Goal: Information Seeking & Learning: Learn about a topic

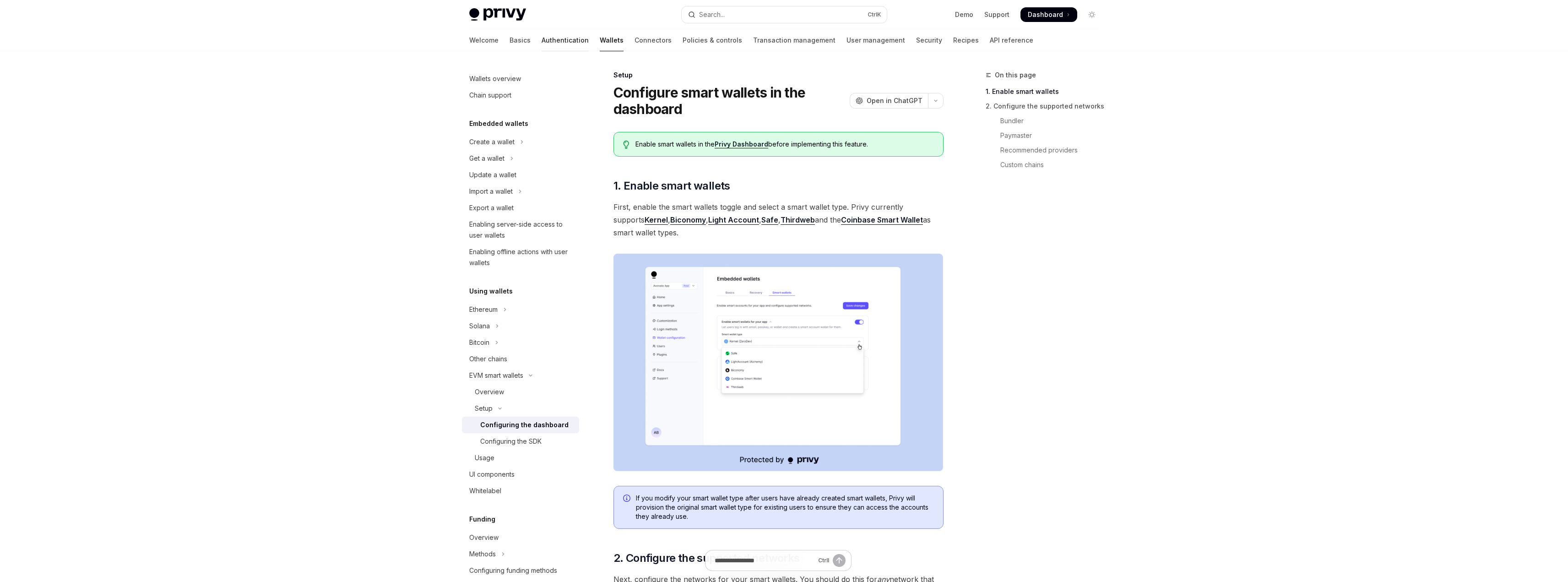
click at [542, 36] on link "Authentication" at bounding box center [565, 40] width 47 height 22
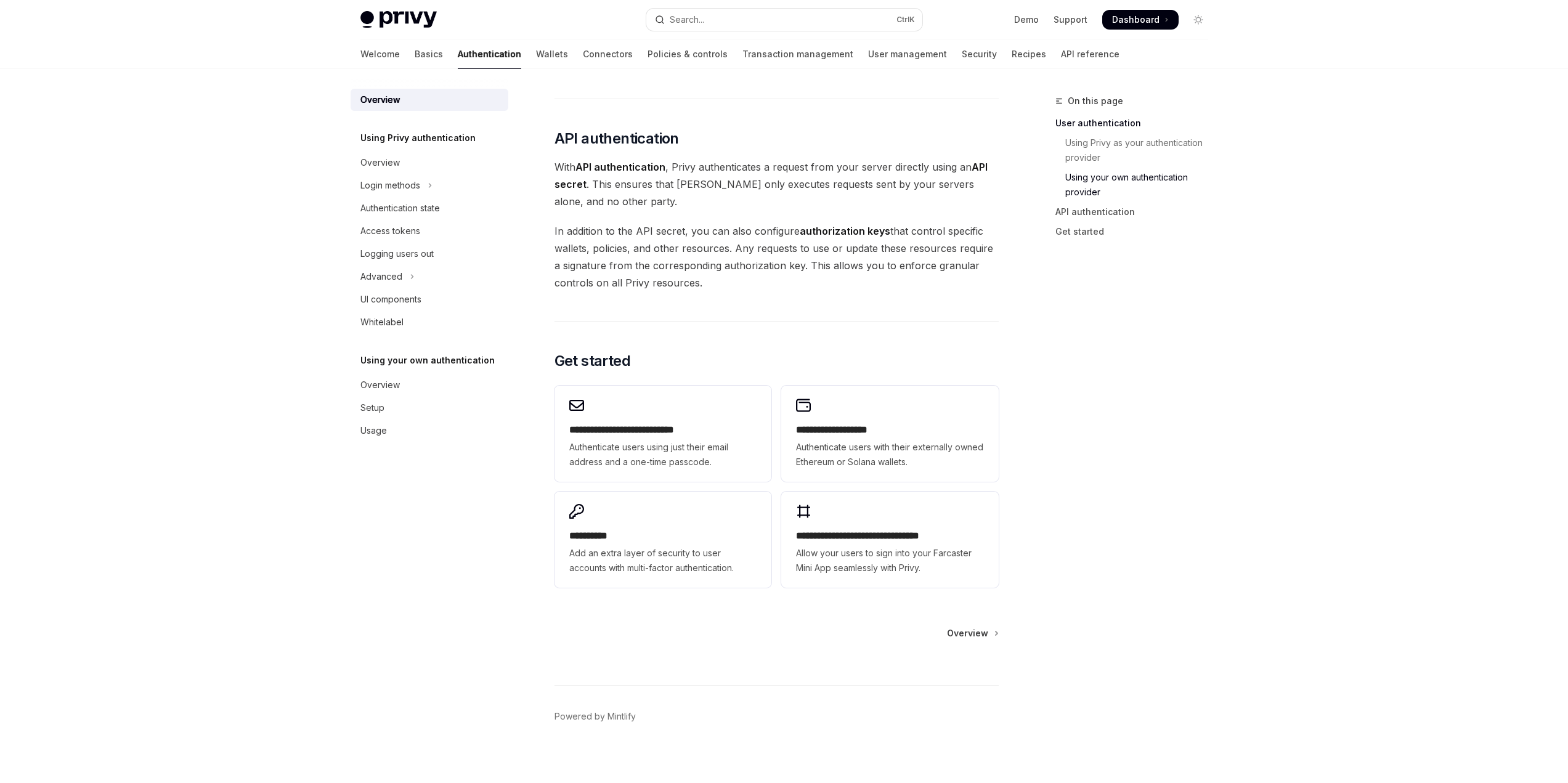
scroll to position [779, 0]
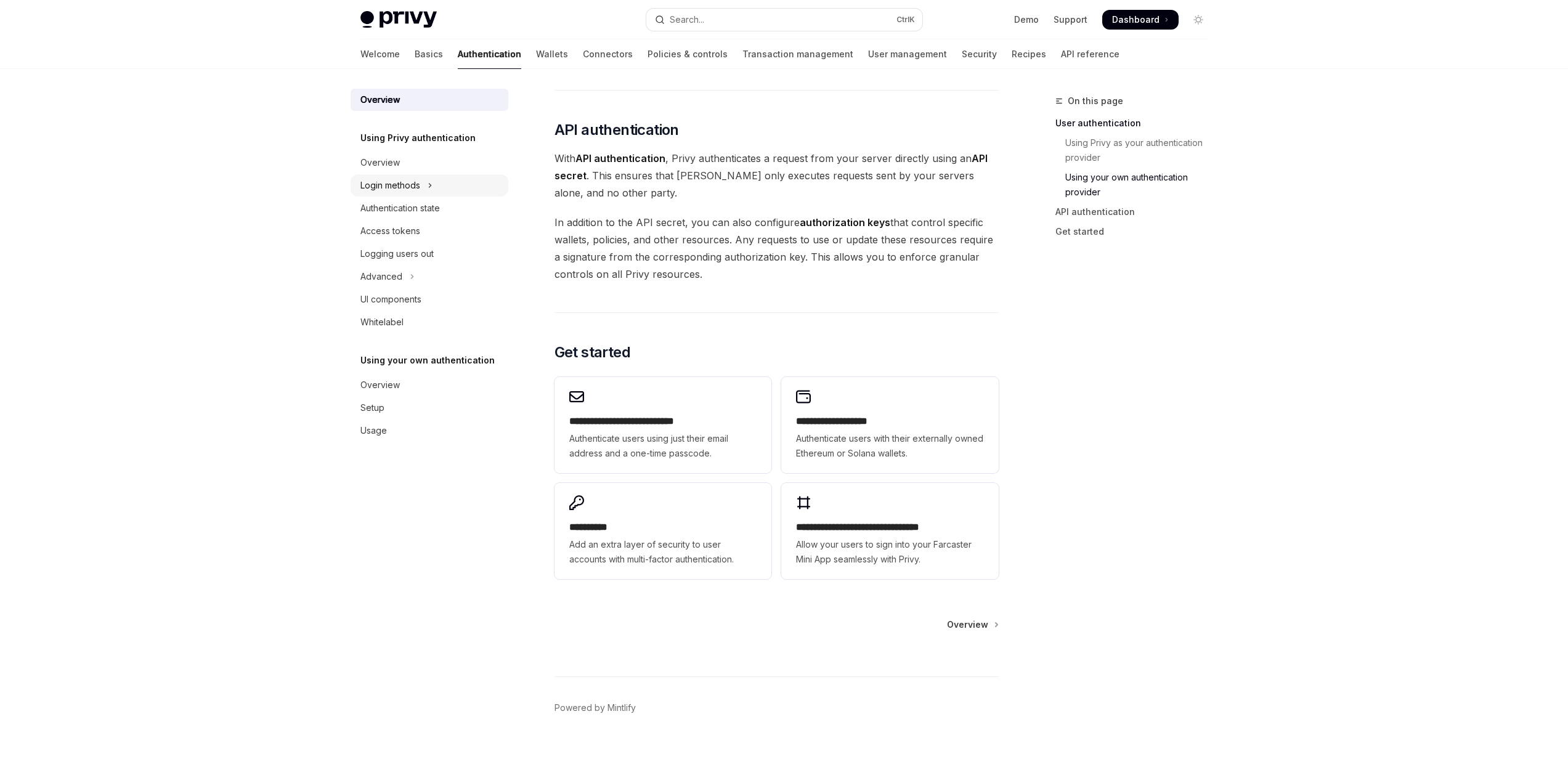
click at [429, 185] on icon "Toggle Login methods section" at bounding box center [430, 185] width 5 height 15
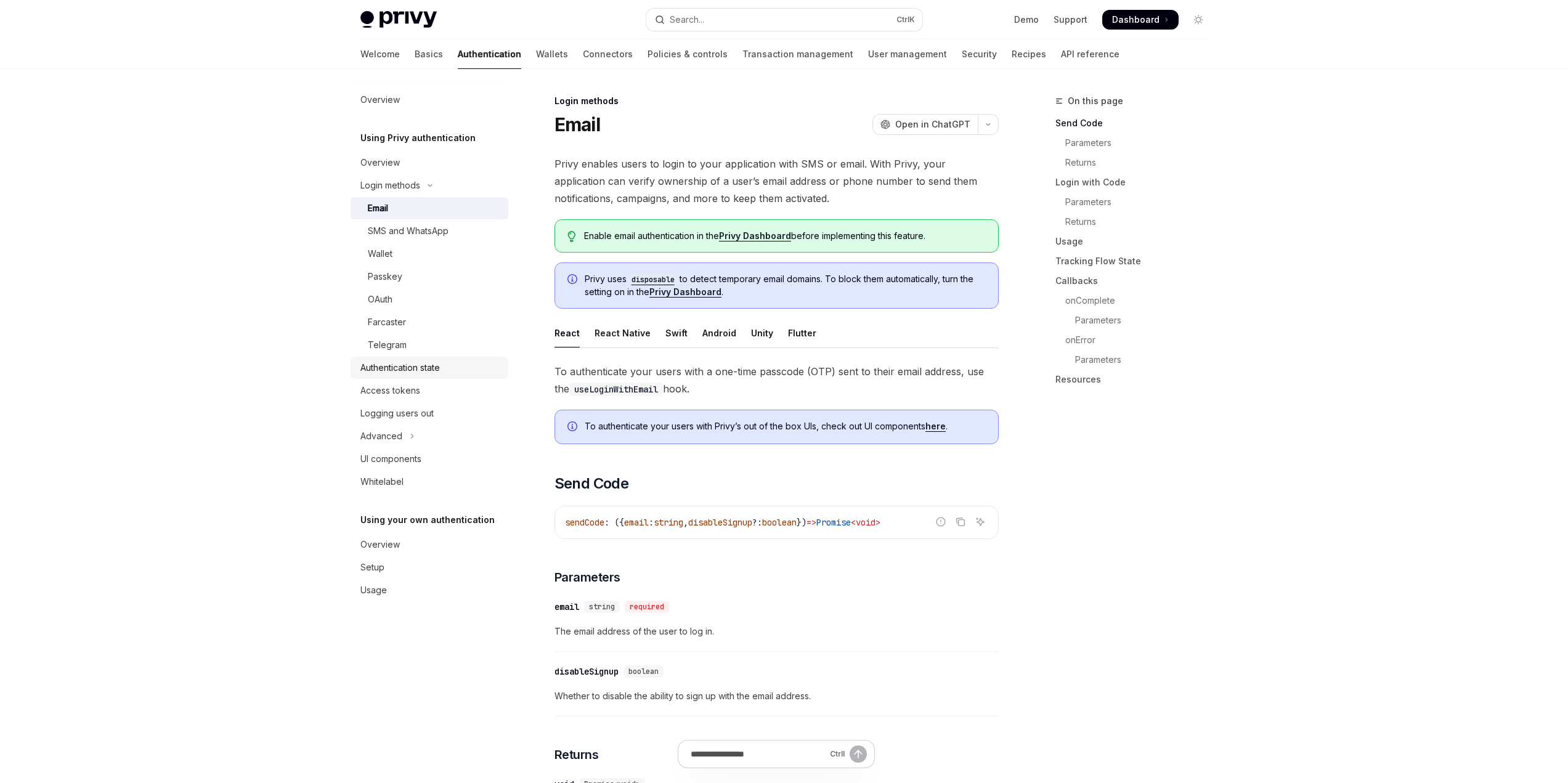
click at [436, 369] on div "Authentication state" at bounding box center [400, 368] width 79 height 15
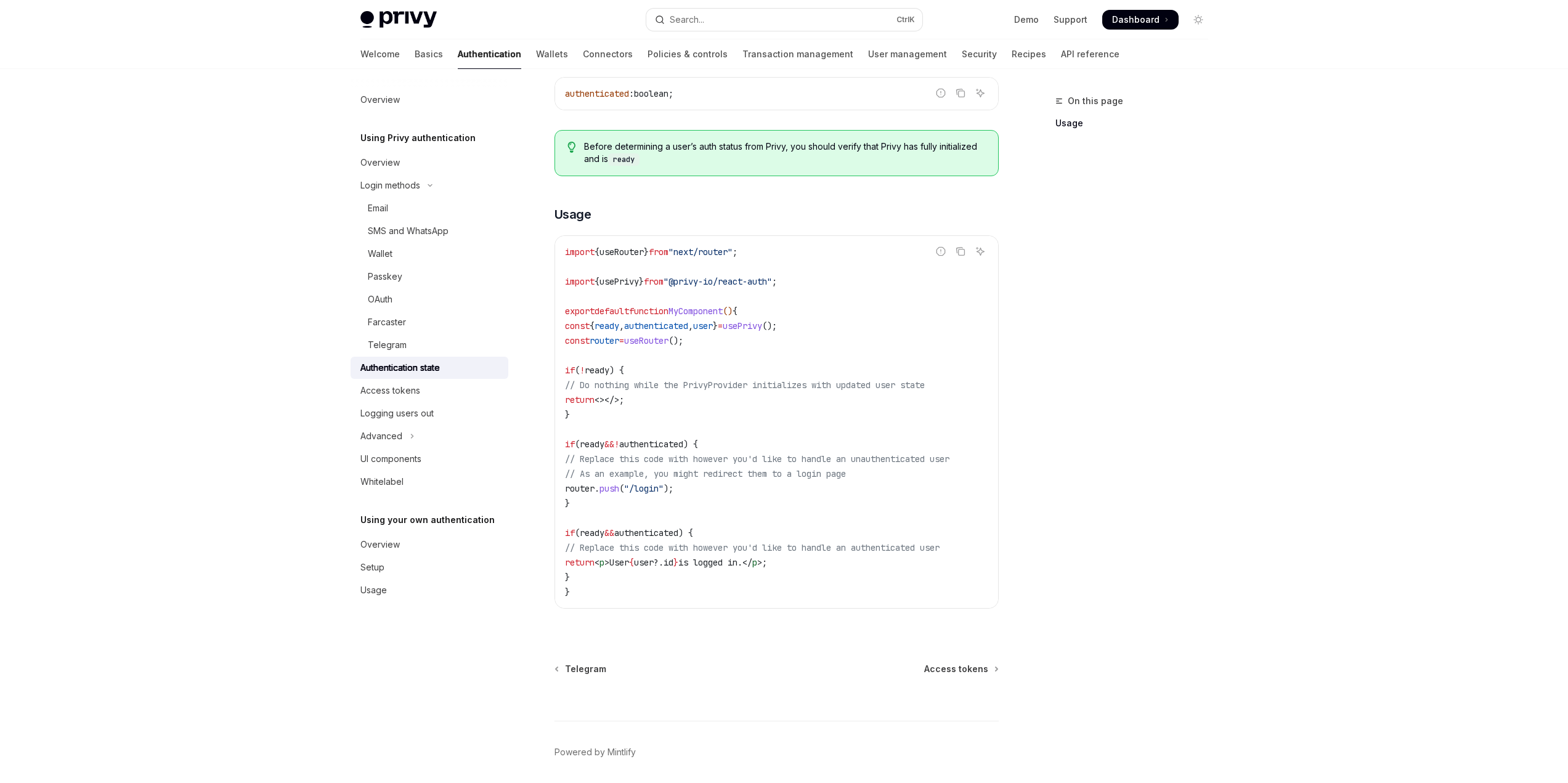
scroll to position [283, 0]
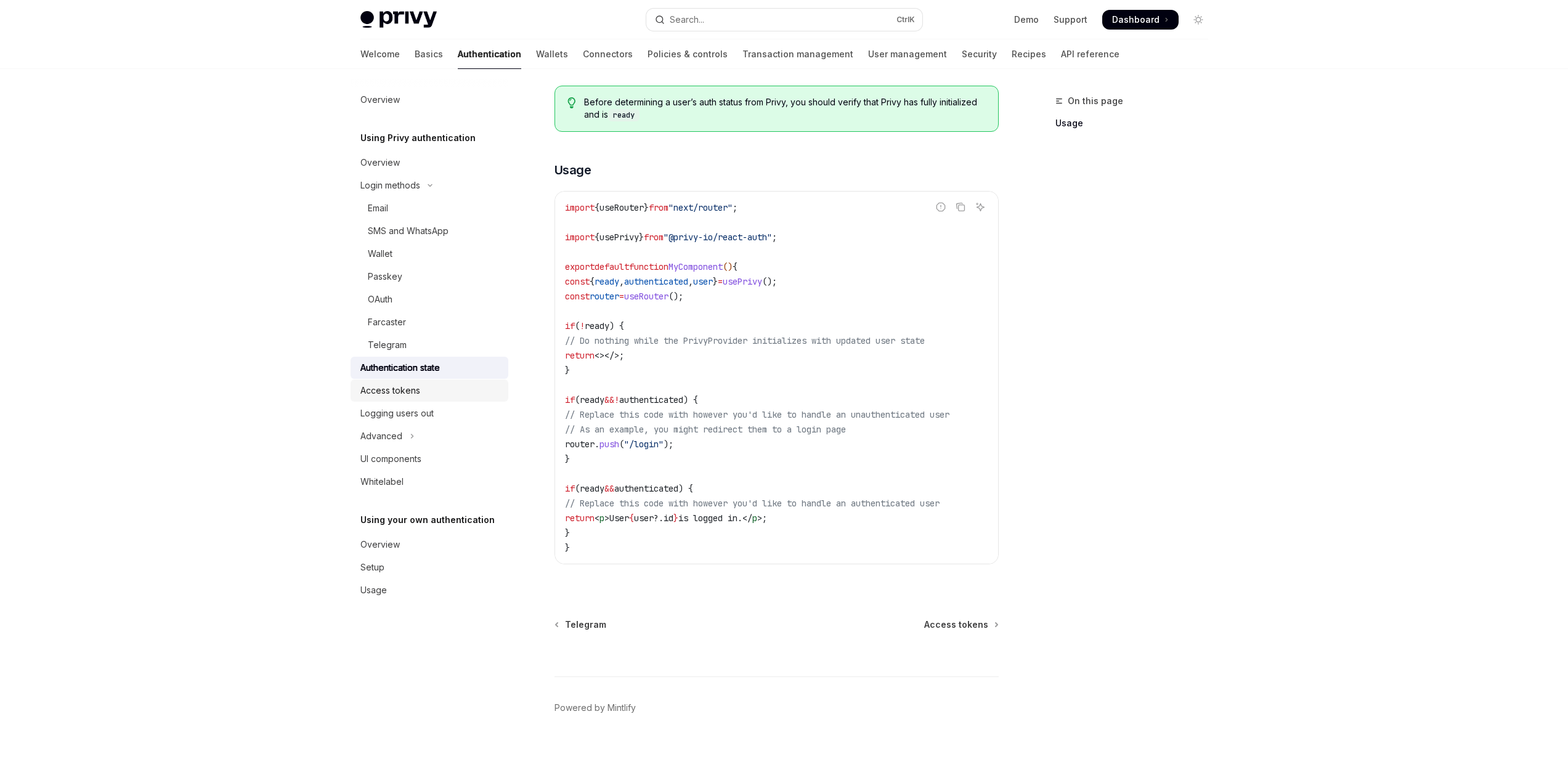
click at [394, 392] on div "Access tokens" at bounding box center [390, 391] width 60 height 15
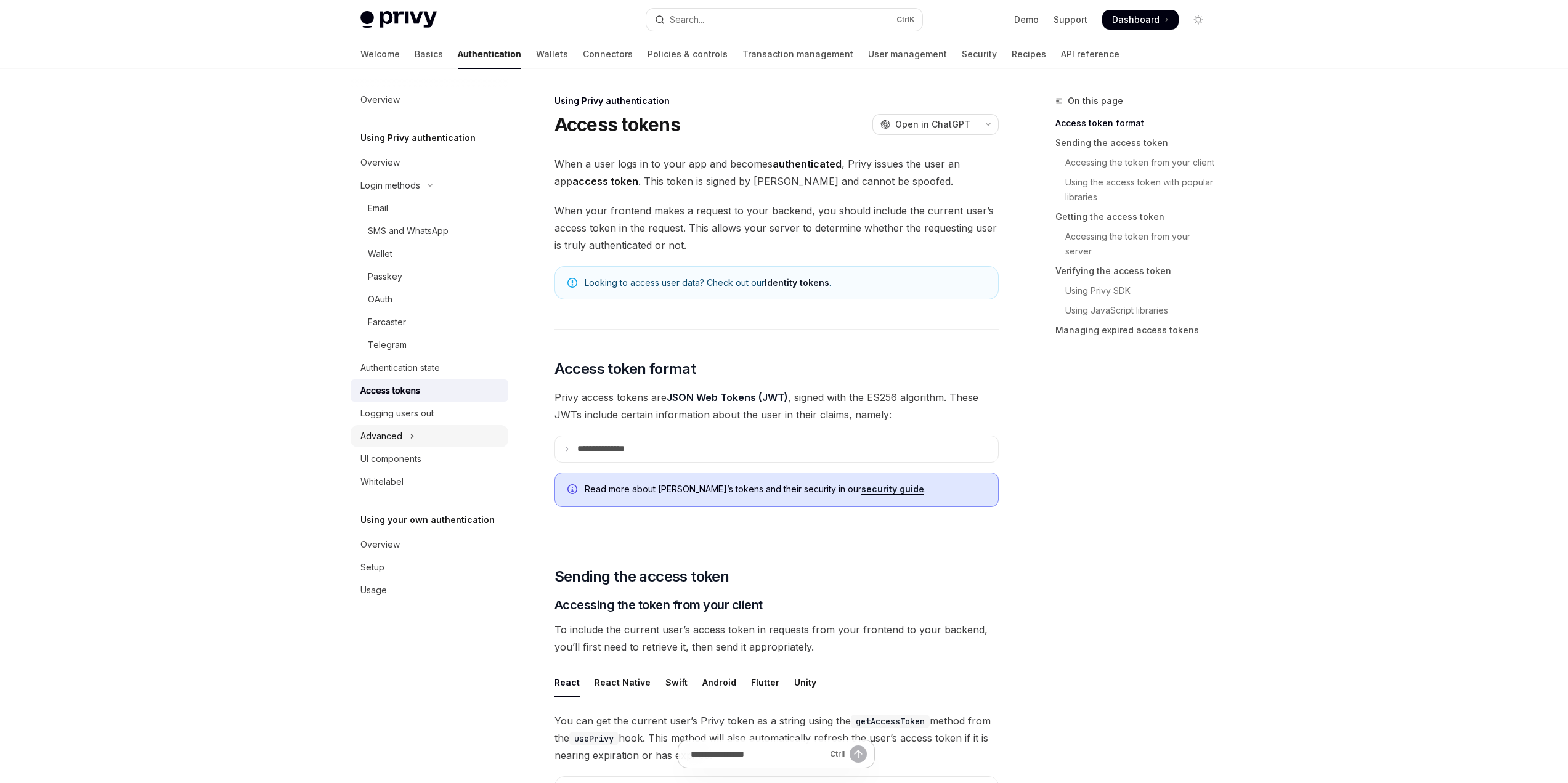
click at [384, 441] on div "Advanced" at bounding box center [381, 436] width 42 height 15
click at [423, 478] on div "Guest accounts" at bounding box center [399, 482] width 63 height 15
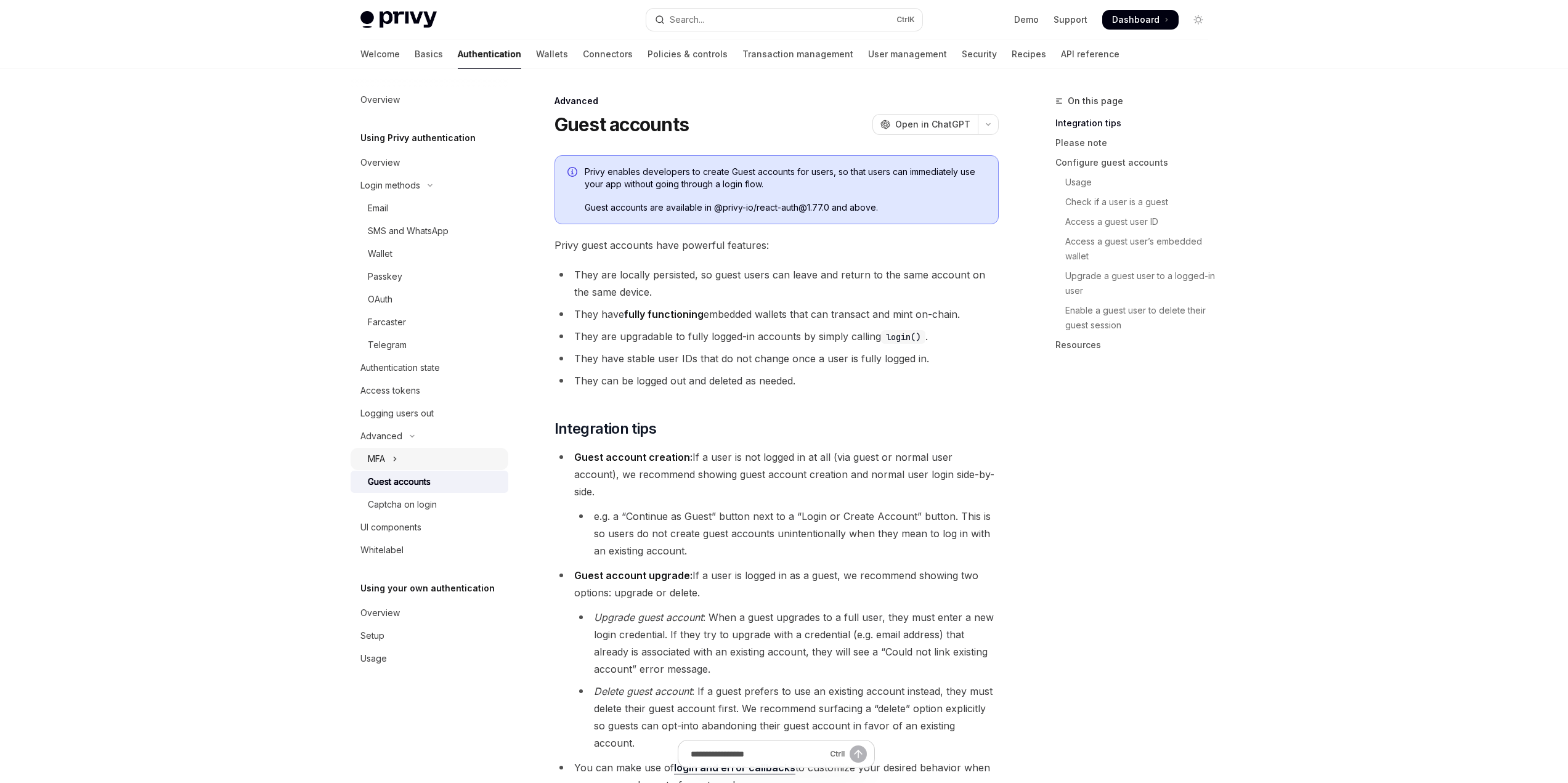
click at [397, 460] on icon "Toggle MFA section" at bounding box center [395, 459] width 5 height 15
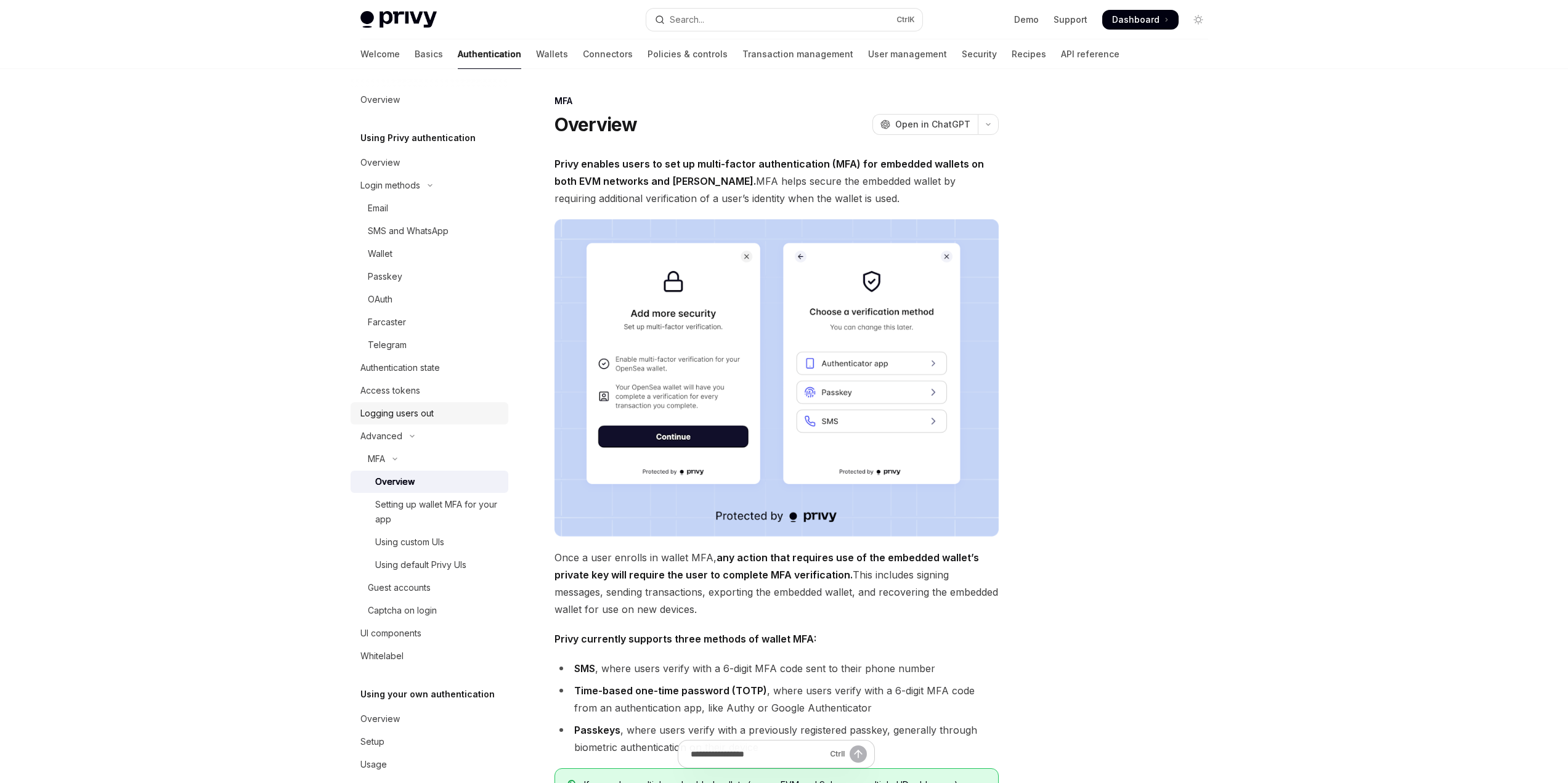
click at [424, 411] on div "Logging users out" at bounding box center [397, 414] width 74 height 15
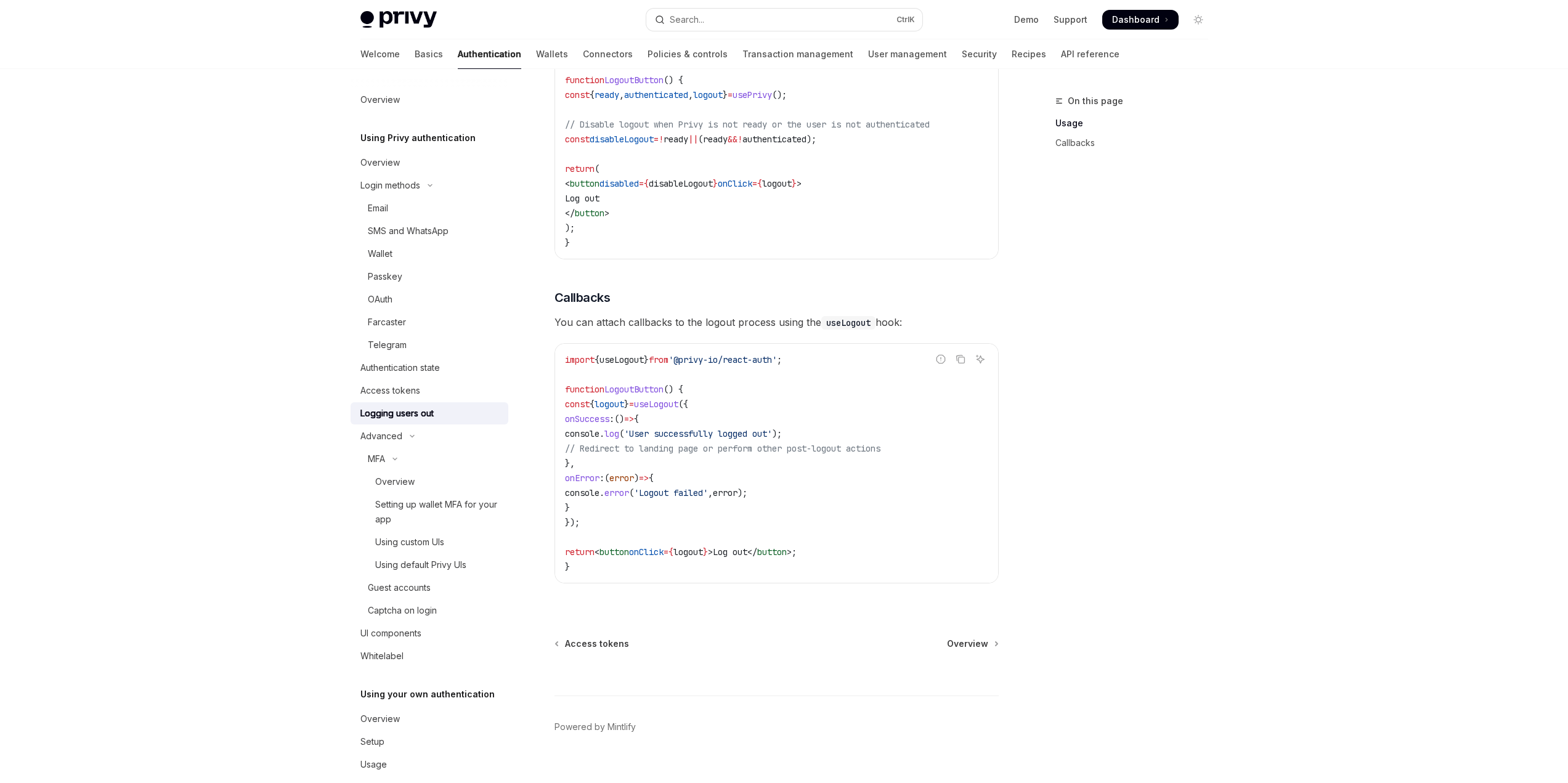
scroll to position [361, 0]
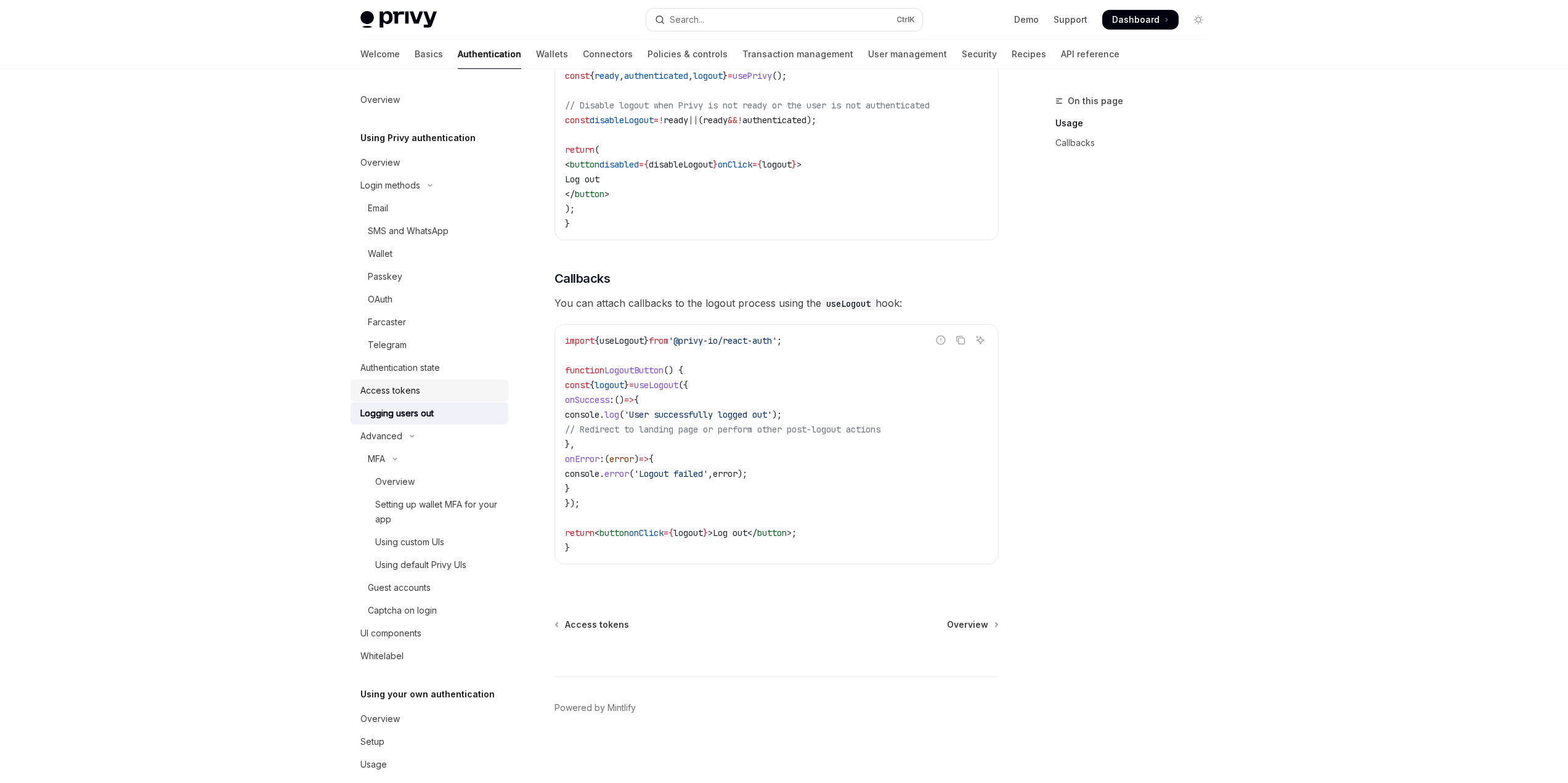
click at [392, 392] on div "Access tokens" at bounding box center [390, 391] width 60 height 15
type textarea "*"
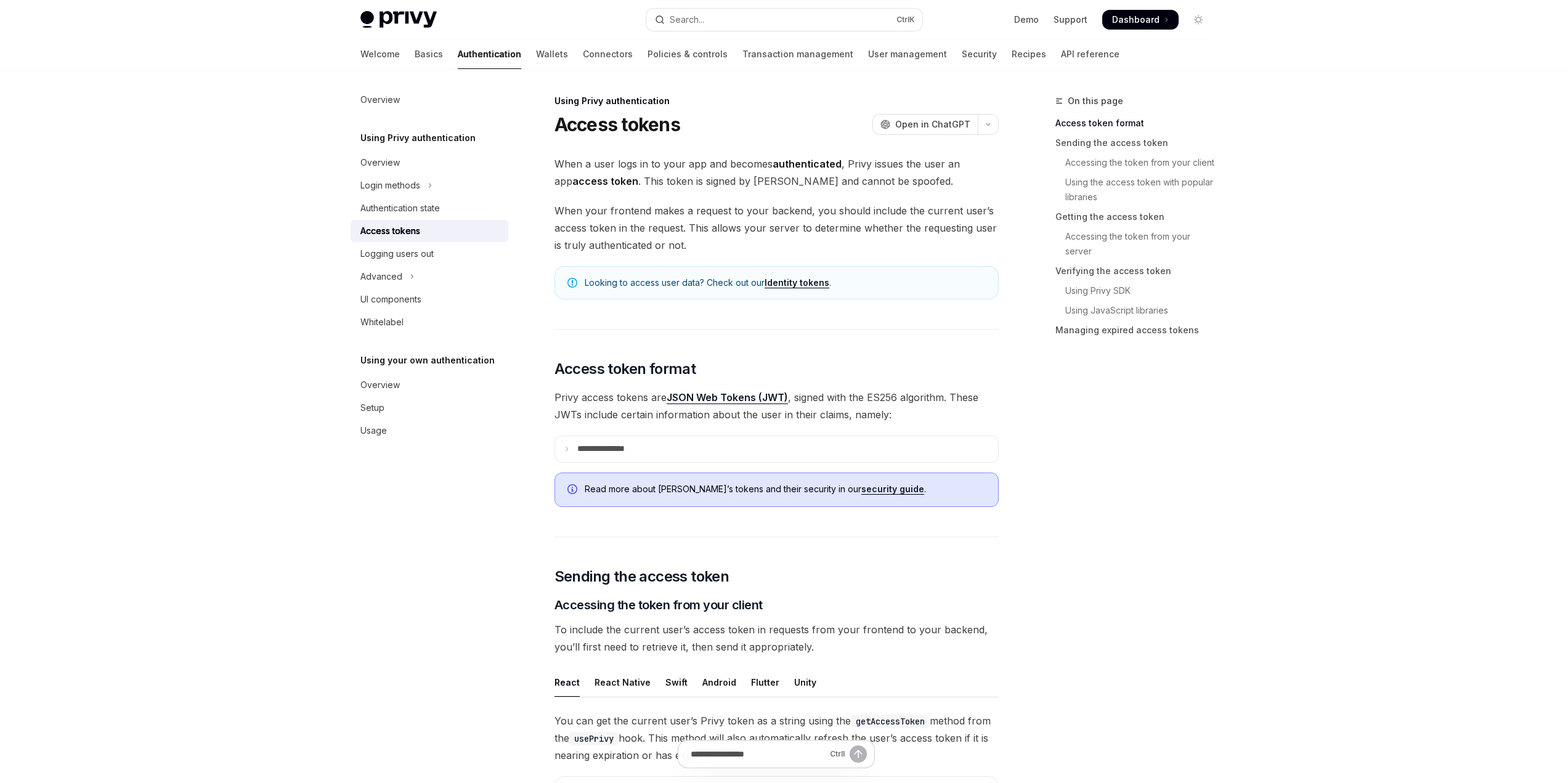
click at [861, 490] on link "security guide" at bounding box center [892, 489] width 63 height 11
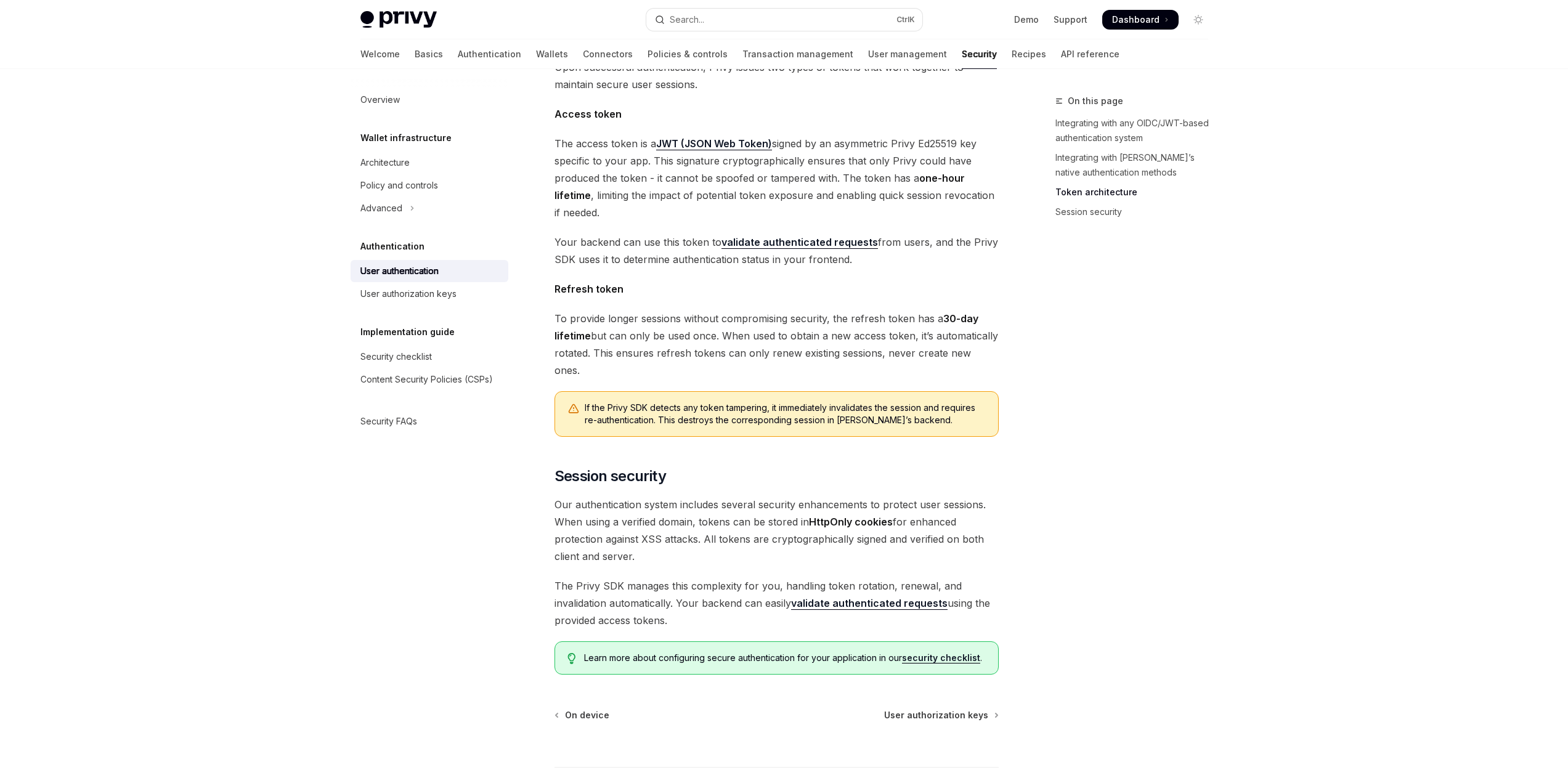
scroll to position [762, 0]
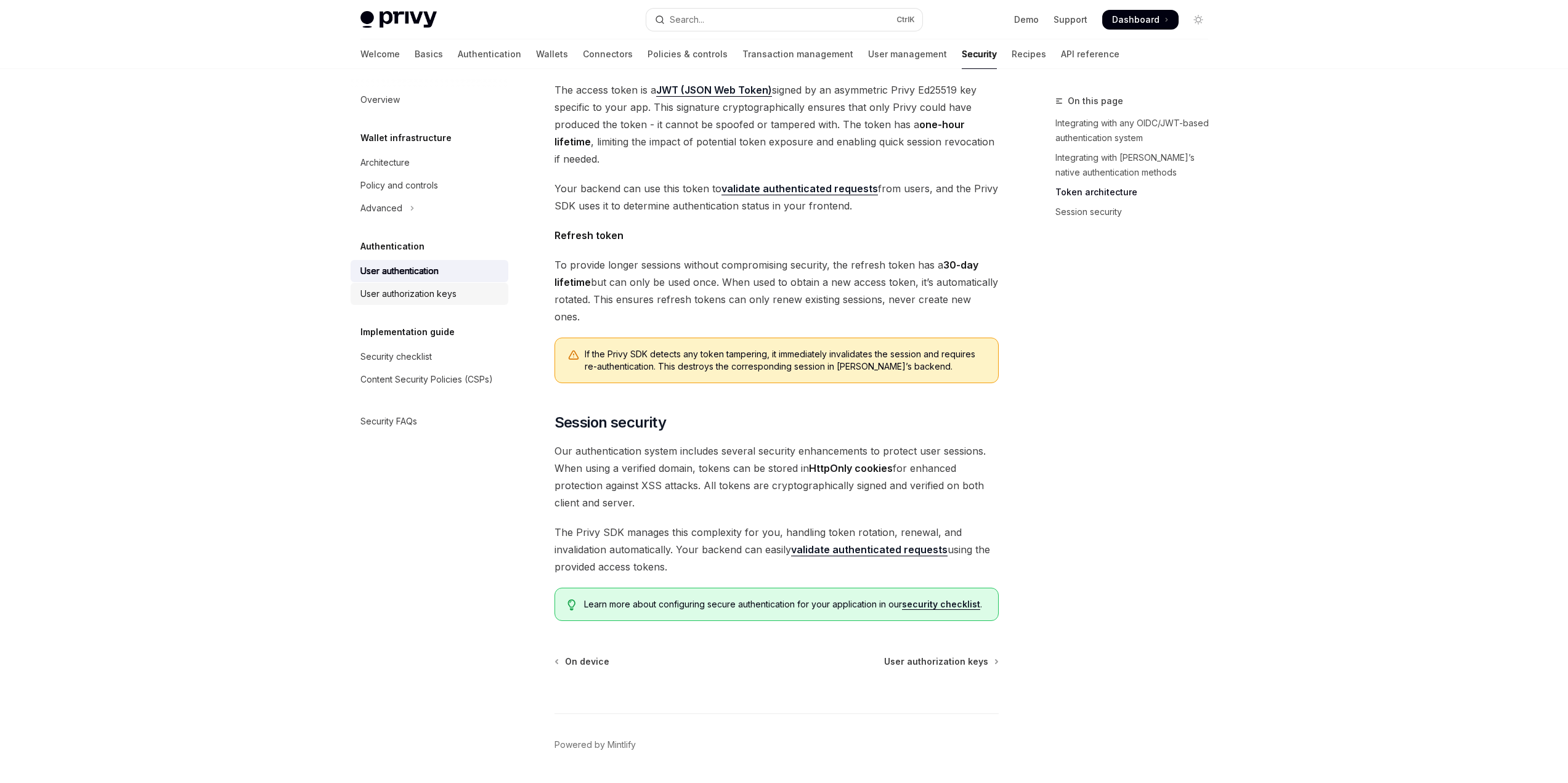
click at [432, 293] on div "User authorization keys" at bounding box center [408, 294] width 96 height 15
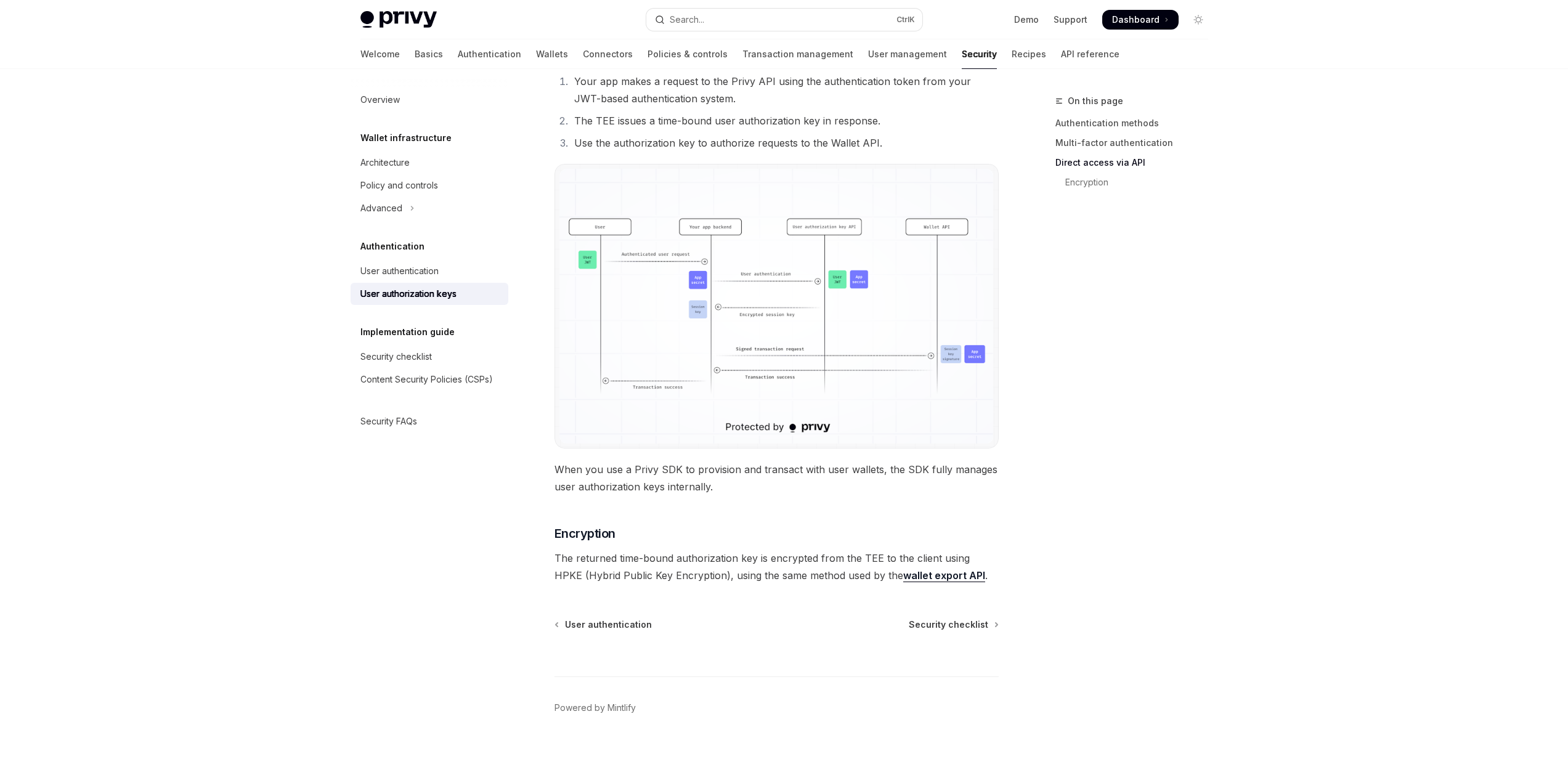
type textarea "*"
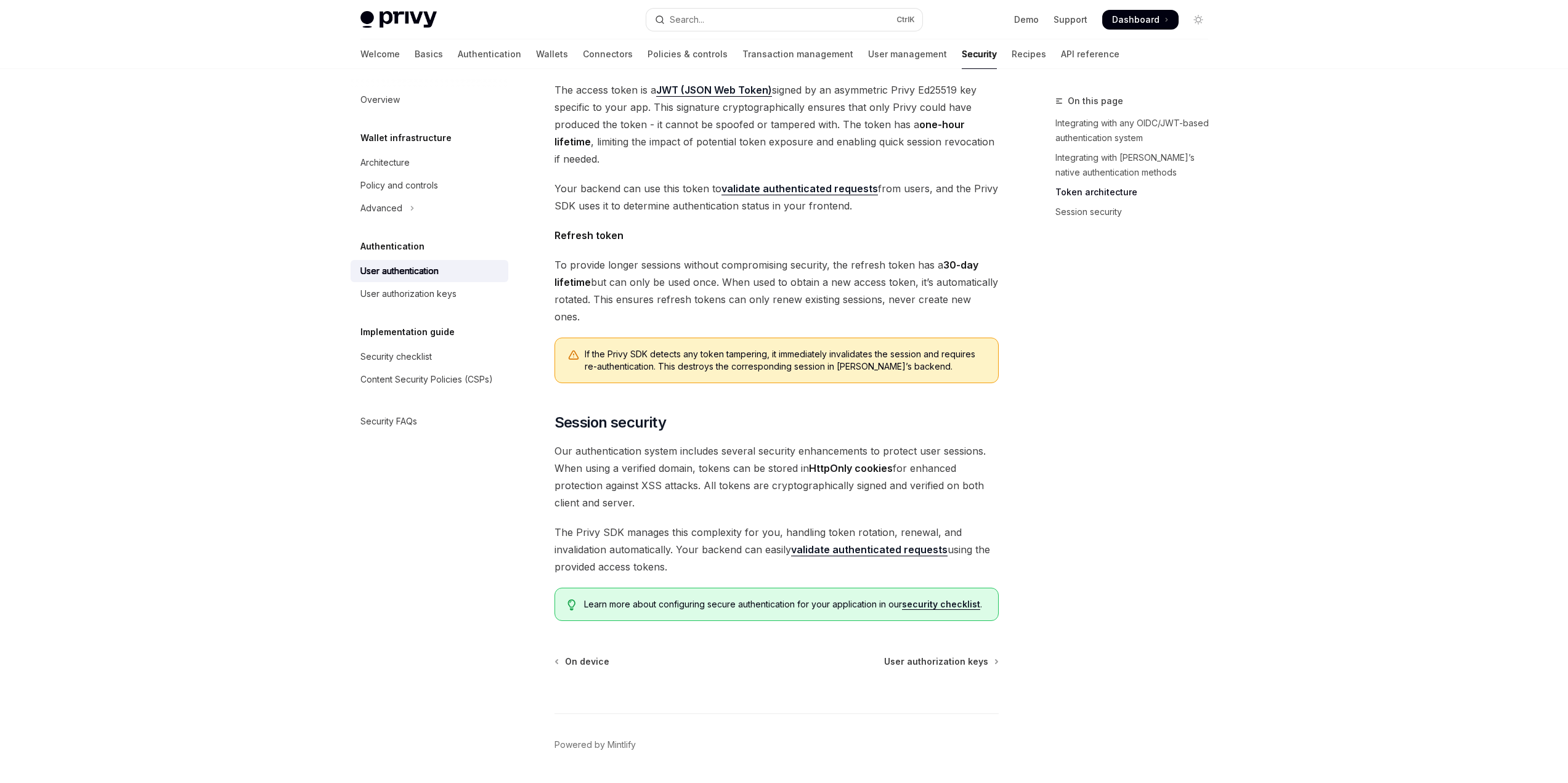
click at [1502, 210] on div "Skip to main content Privy Docs home page Search... Ctrl K Demo Support Dashboa…" at bounding box center [784, 29] width 1568 height 1582
